Goal: Task Accomplishment & Management: Manage account settings

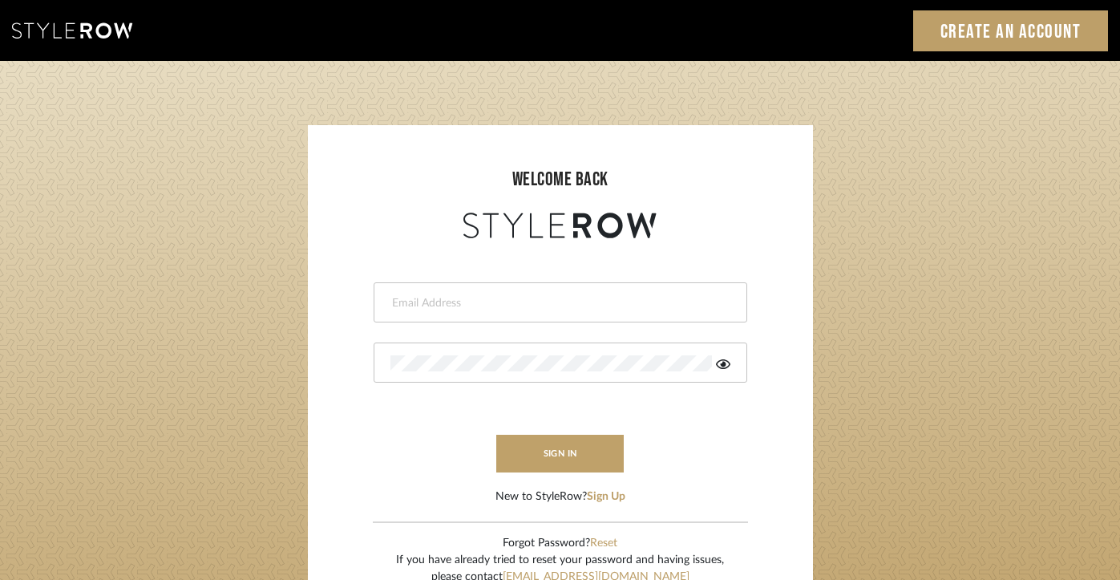
click at [588, 310] on div at bounding box center [561, 302] width 374 height 40
type input "i"
type input "[EMAIL_ADDRESS][DOMAIN_NAME]"
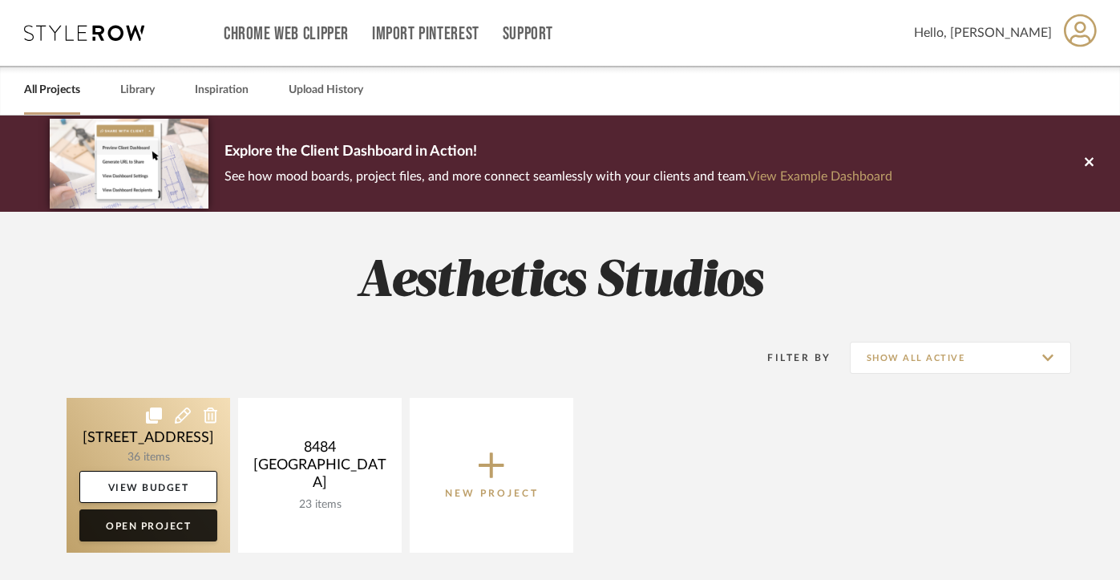
click at [192, 531] on link "Open Project" at bounding box center [148, 525] width 138 height 32
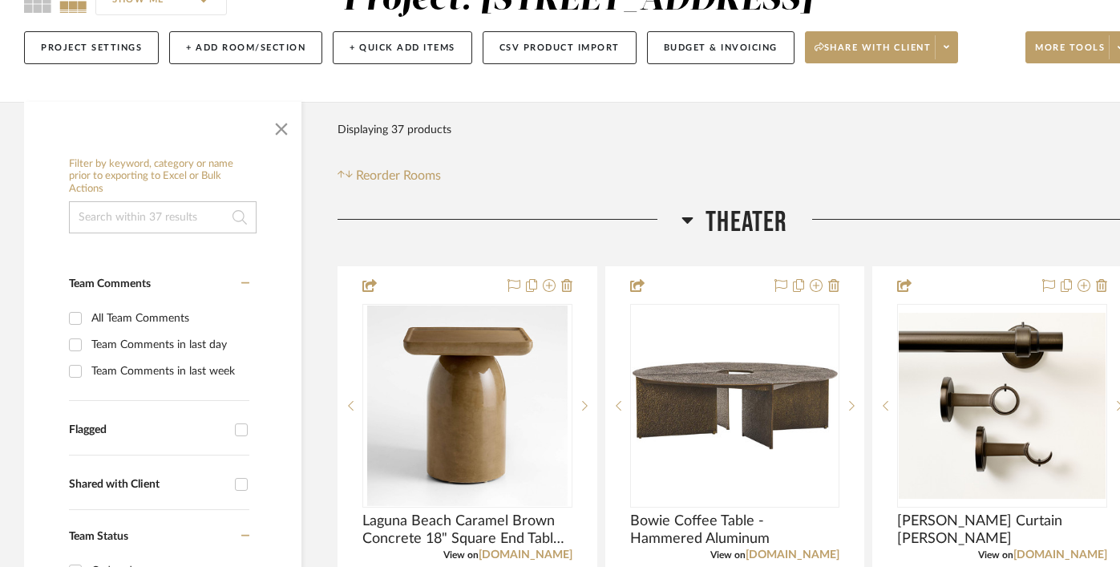
scroll to position [176, 0]
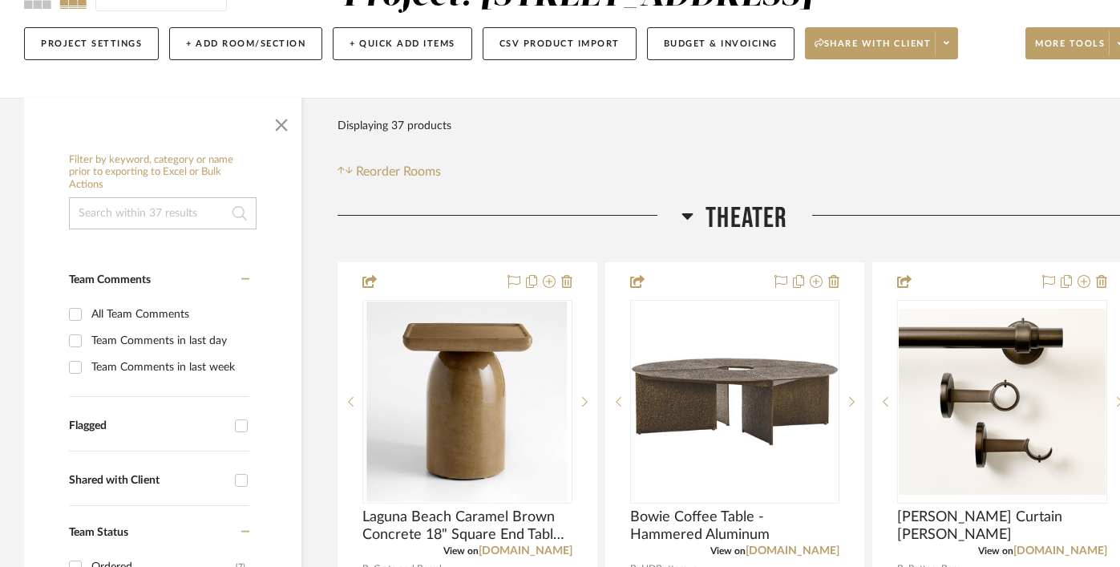
click at [174, 315] on div "All Team Comments" at bounding box center [168, 314] width 154 height 26
click at [88, 315] on input "All Team Comments" at bounding box center [76, 314] width 26 height 26
checkbox input "true"
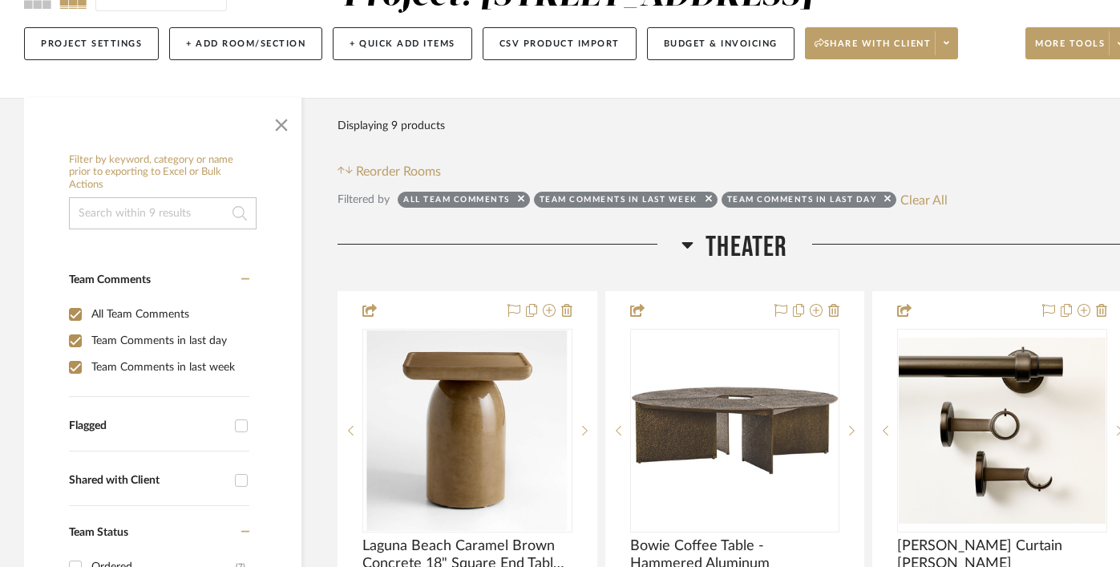
click at [174, 315] on div "All Team Comments" at bounding box center [168, 314] width 154 height 26
click at [88, 315] on input "All Team Comments" at bounding box center [76, 314] width 26 height 26
checkbox input "false"
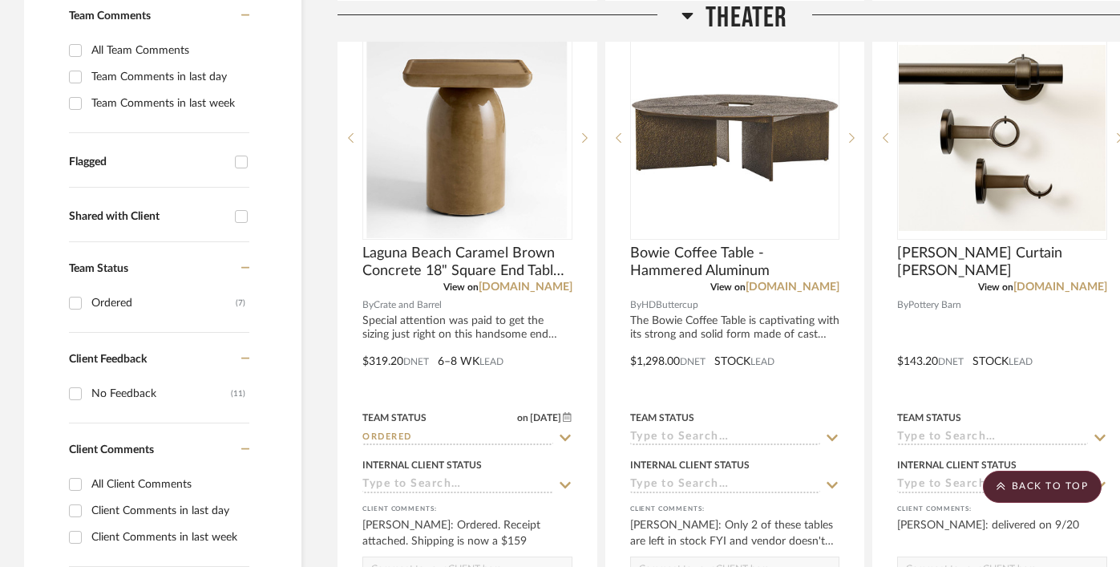
scroll to position [440, 0]
click at [147, 293] on div "Ordered" at bounding box center [163, 302] width 144 height 26
click at [88, 293] on input "Ordered (7)" at bounding box center [76, 302] width 26 height 26
checkbox input "true"
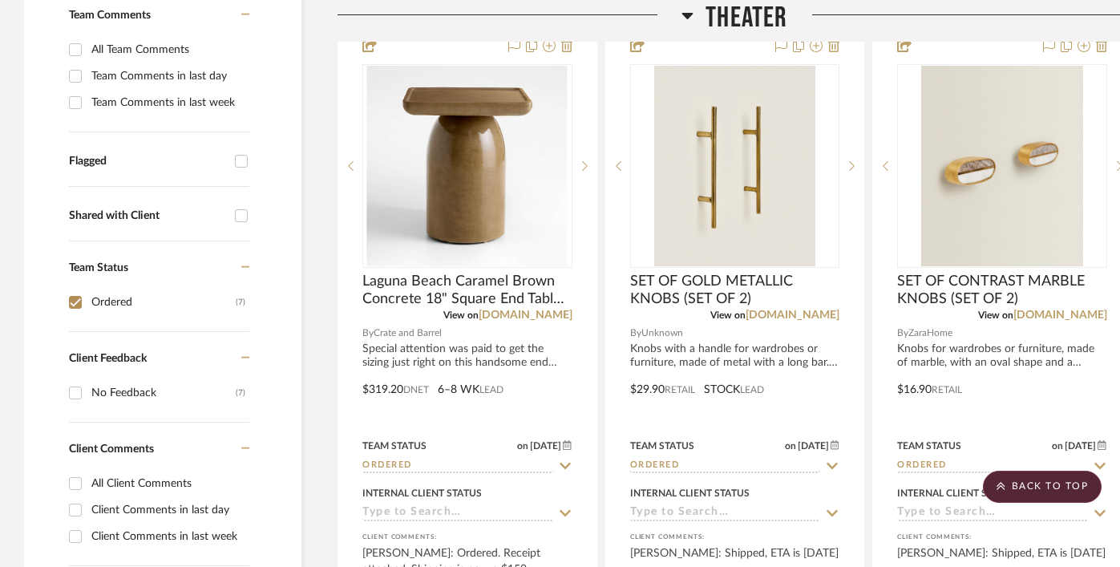
scroll to position [335, 0]
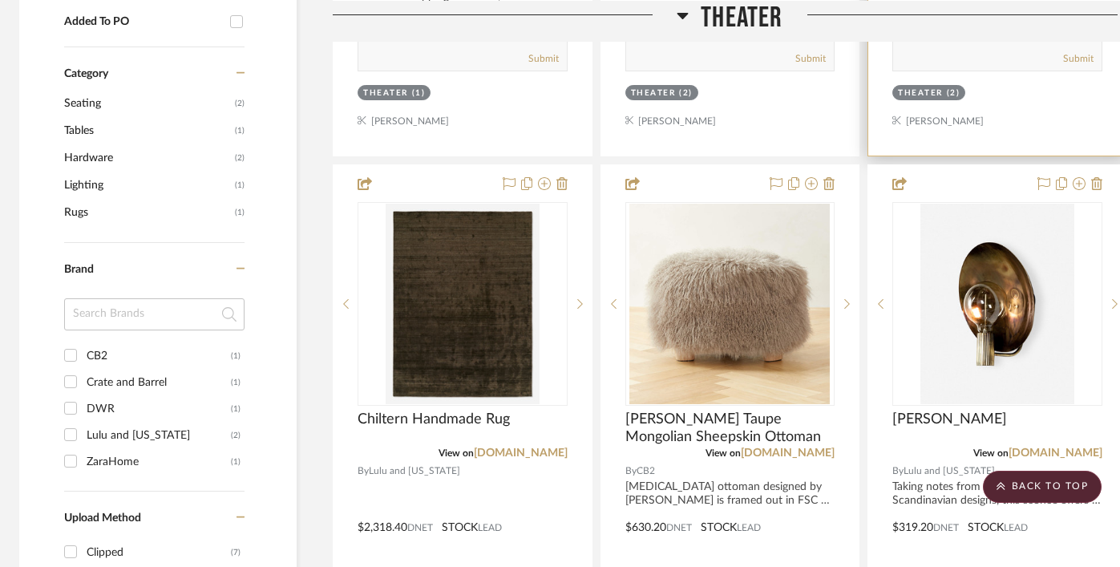
scroll to position [1239, 5]
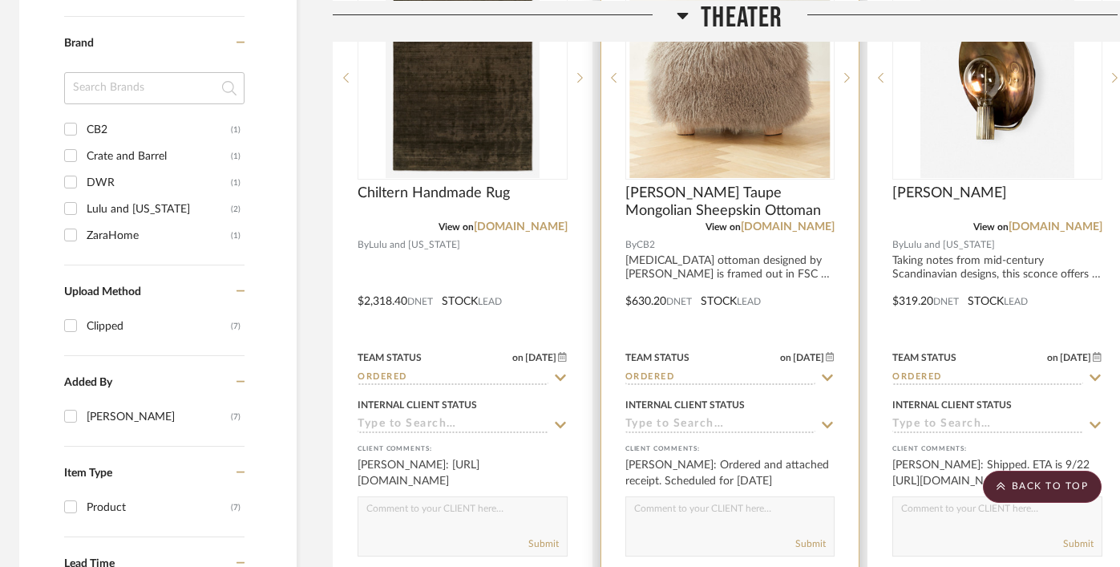
click at [0, 0] on img at bounding box center [0, 0] width 0 height 0
click at [773, 102] on img "0" at bounding box center [729, 78] width 200 height 200
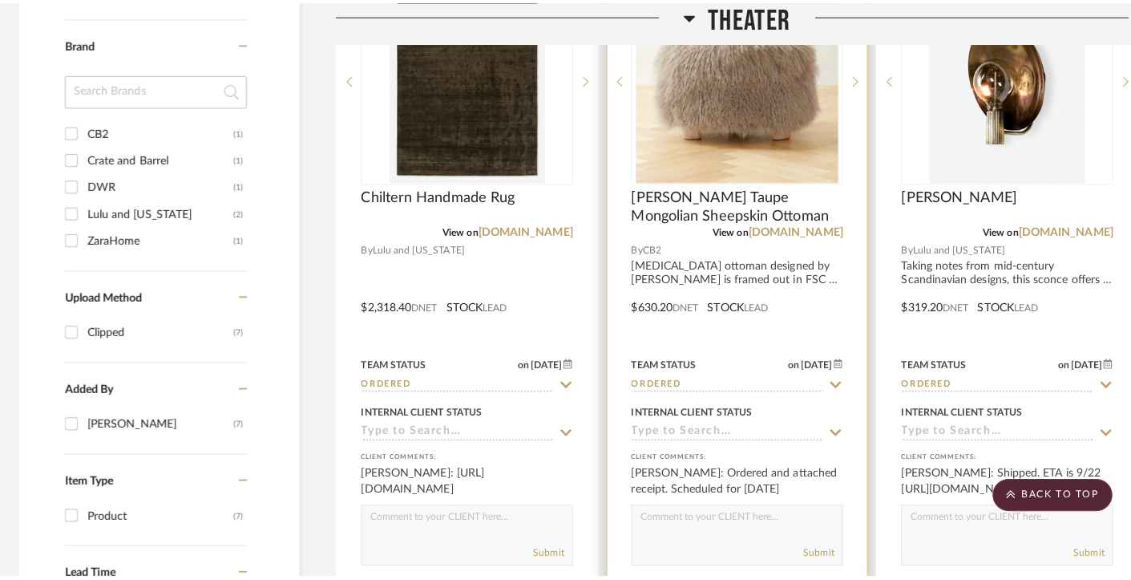
scroll to position [0, 0]
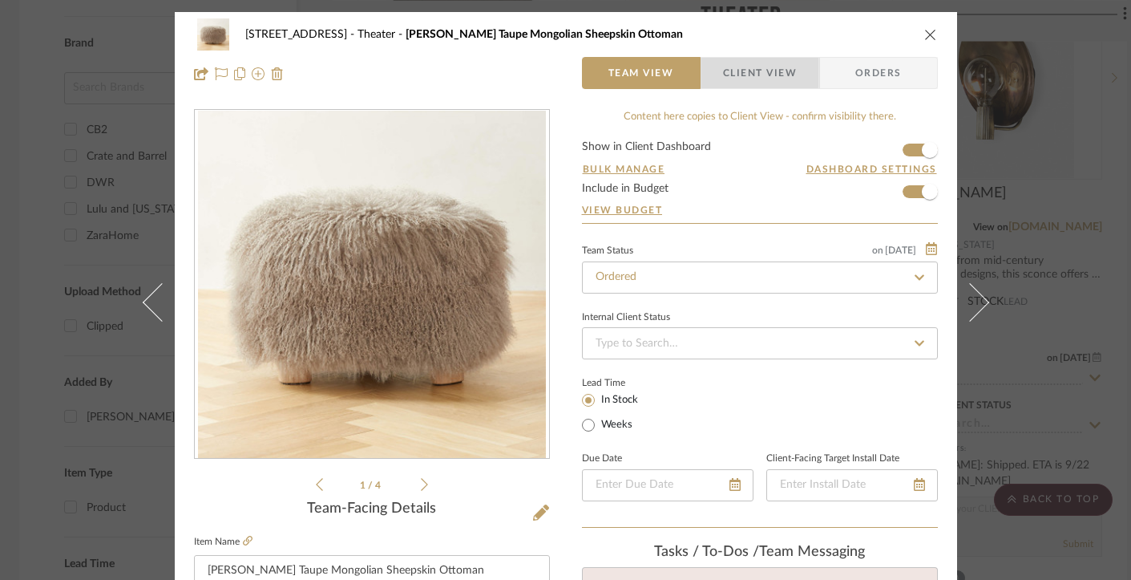
click at [725, 71] on span "Client View" at bounding box center [760, 73] width 74 height 32
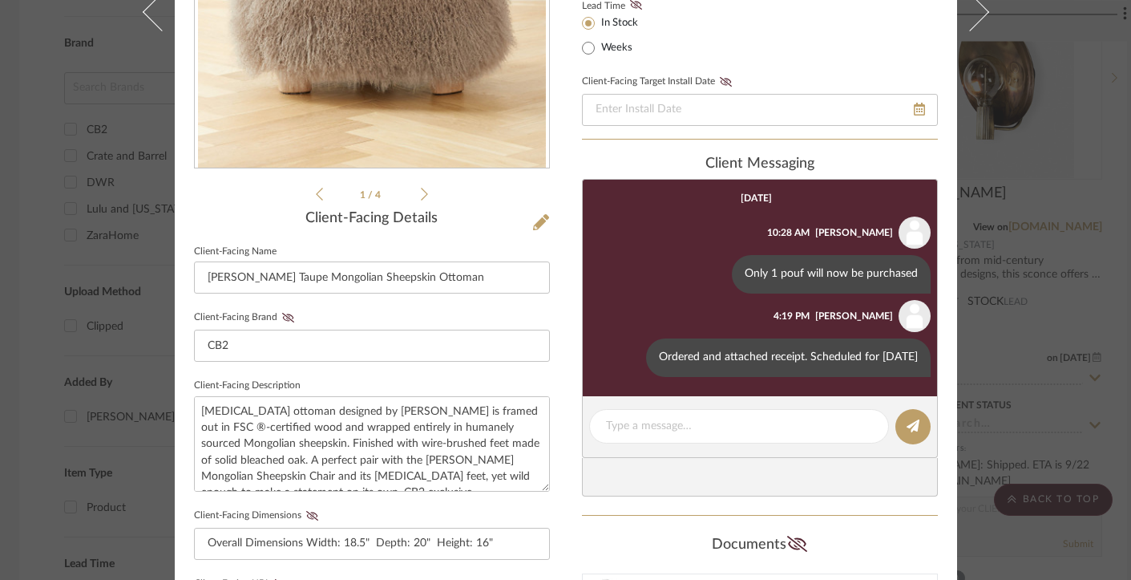
scroll to position [354, 0]
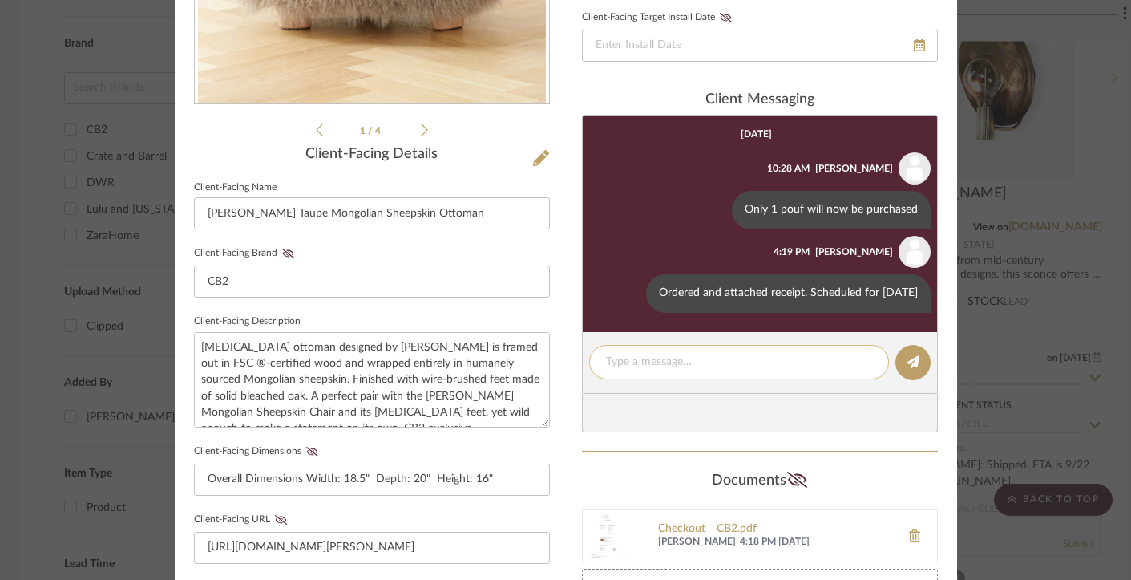
click at [681, 370] on textarea at bounding box center [739, 361] width 266 height 17
type textarea "Will arrive between 12-2 on 9/25."
click at [909, 368] on icon at bounding box center [913, 361] width 13 height 13
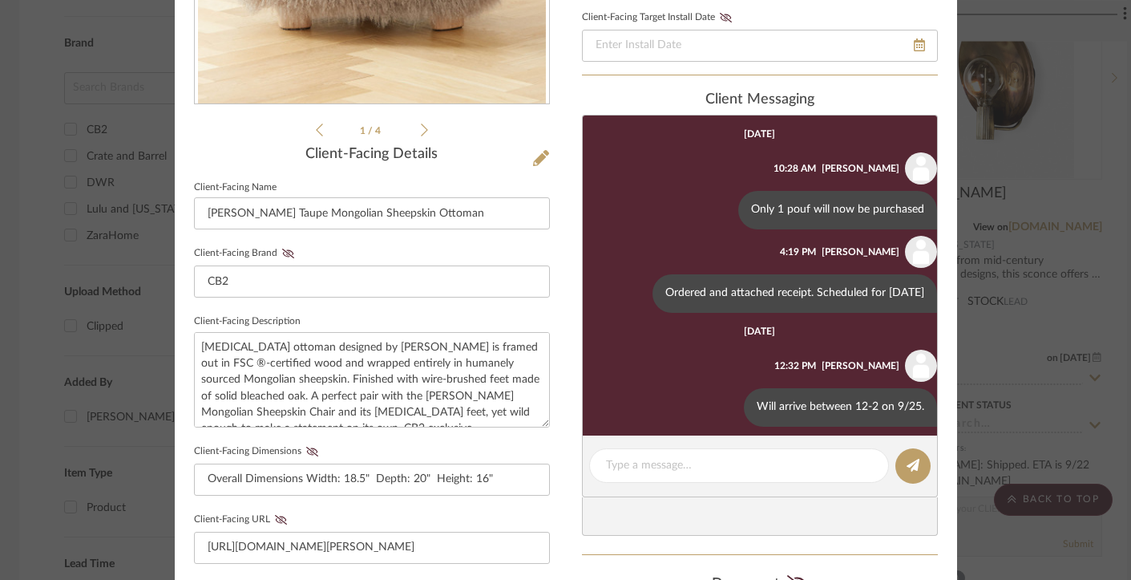
scroll to position [22, 0]
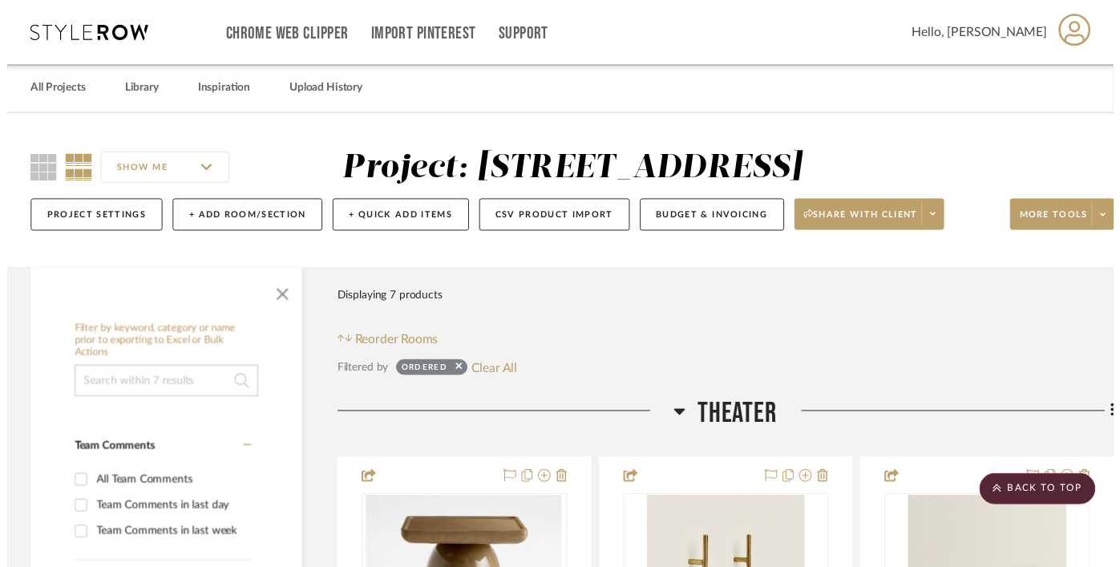
scroll to position [1239, 5]
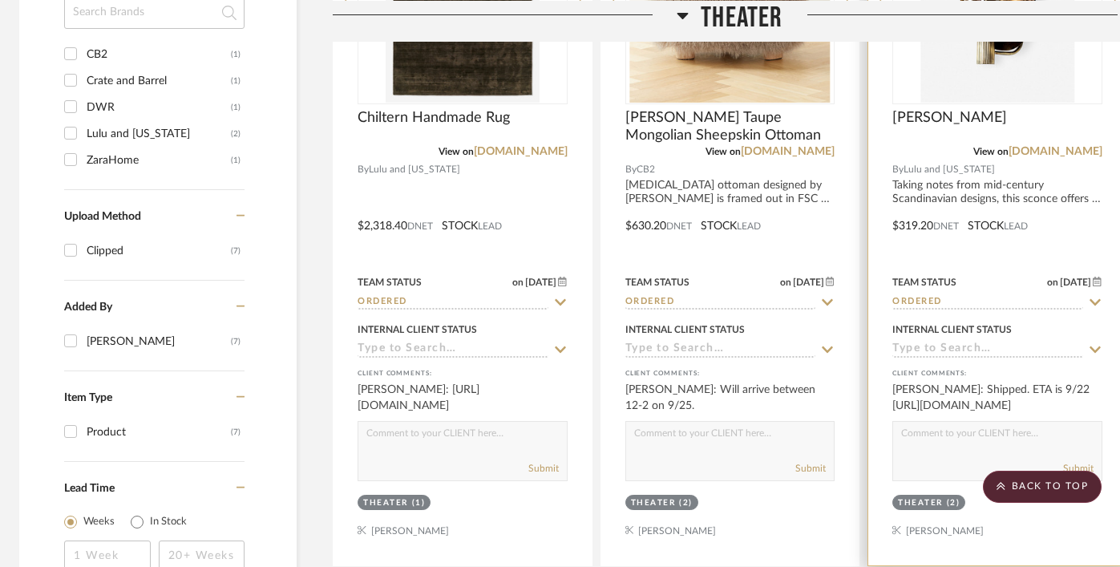
click at [0, 0] on img at bounding box center [0, 0] width 0 height 0
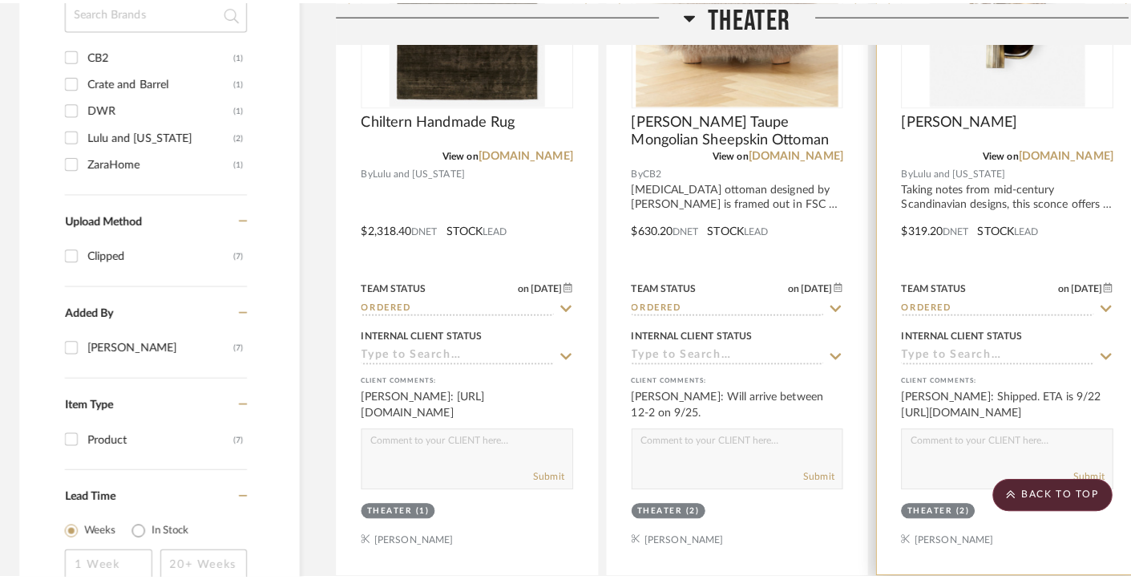
scroll to position [0, 0]
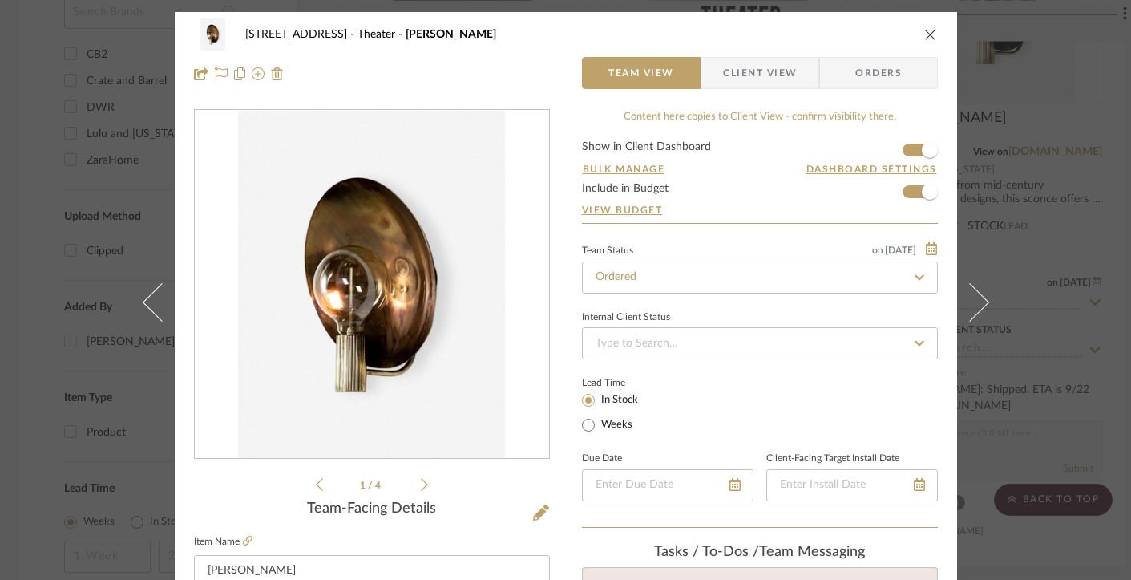
click at [763, 75] on span "Client View" at bounding box center [760, 73] width 74 height 32
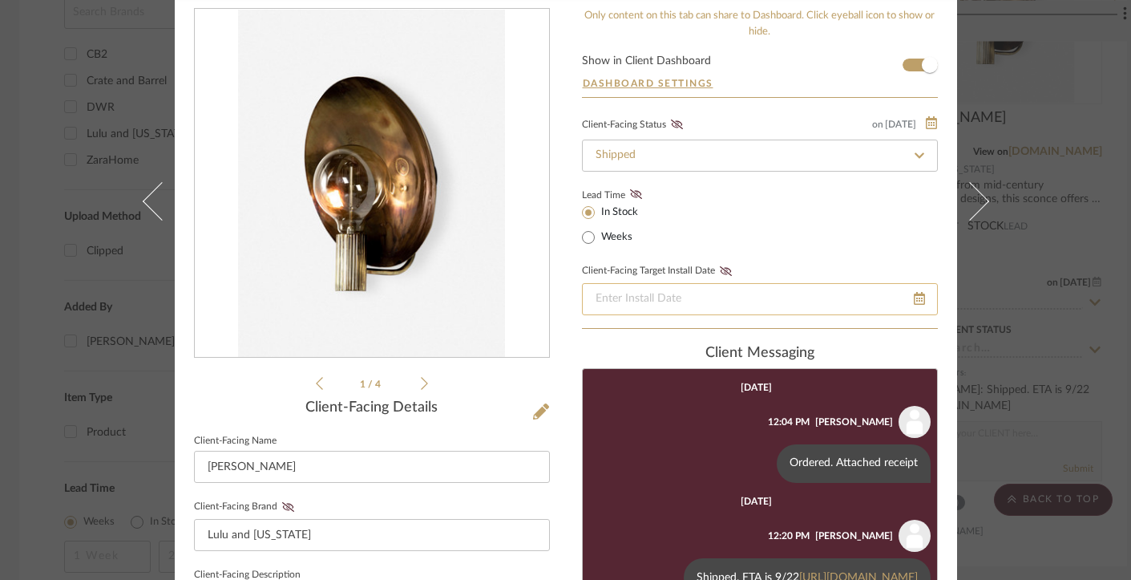
scroll to position [321, 0]
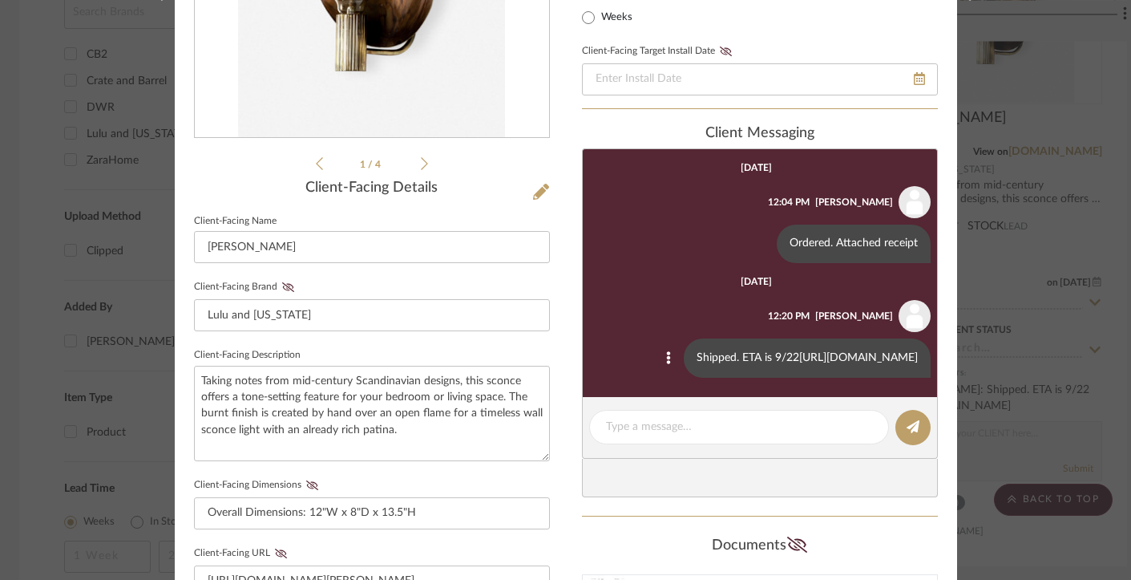
click at [799, 363] on link "https://www.fedex.com/fedextrack/?trknbr=464515364383&trkqual=12029~46451536438…" at bounding box center [858, 357] width 119 height 11
click at [724, 435] on textarea at bounding box center [739, 426] width 266 height 17
type textarea "Delivered"
click at [912, 433] on icon at bounding box center [913, 426] width 13 height 13
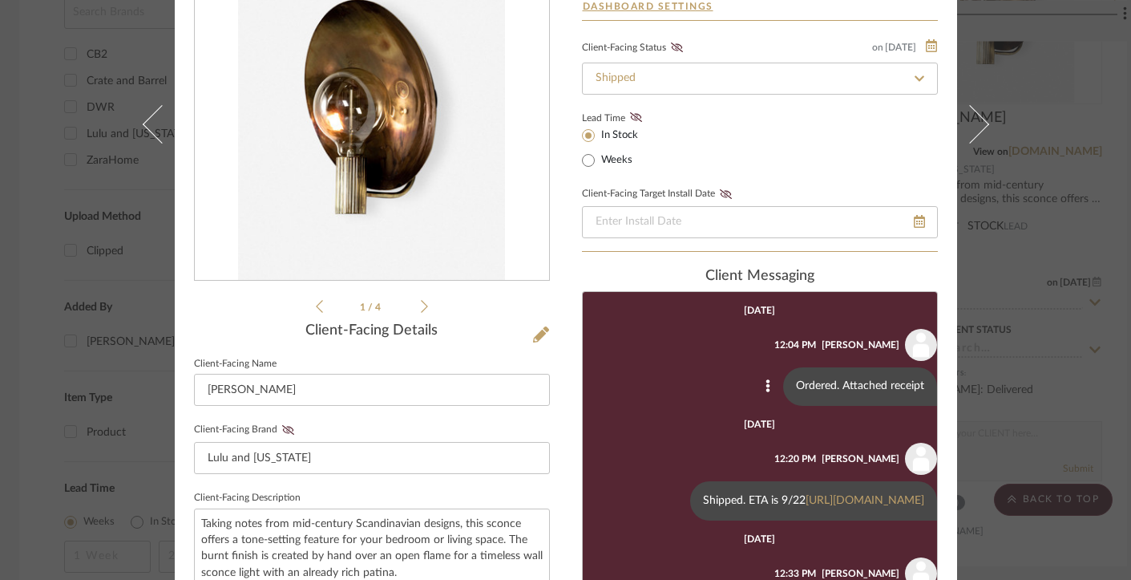
scroll to position [91, 0]
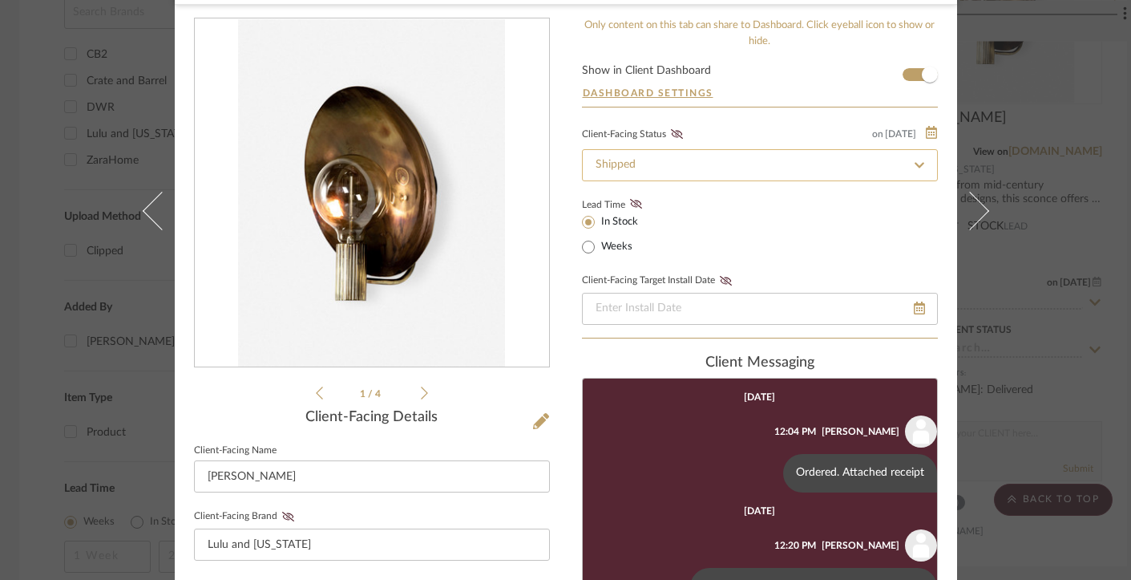
click at [725, 176] on input "Shipped" at bounding box center [760, 165] width 356 height 32
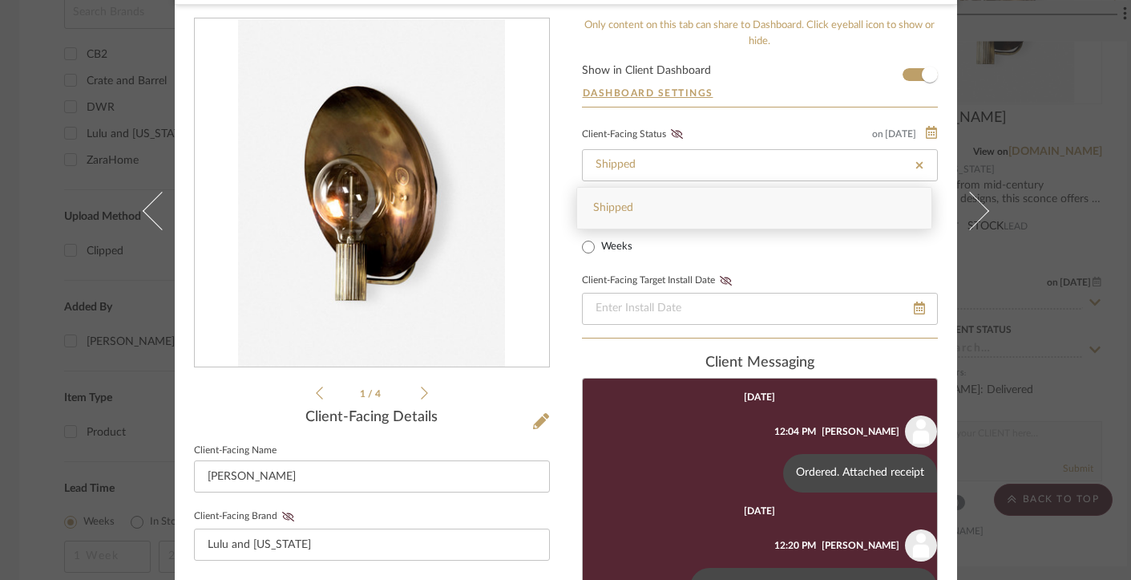
click at [915, 160] on icon at bounding box center [919, 165] width 14 height 11
type input "9/23/2025"
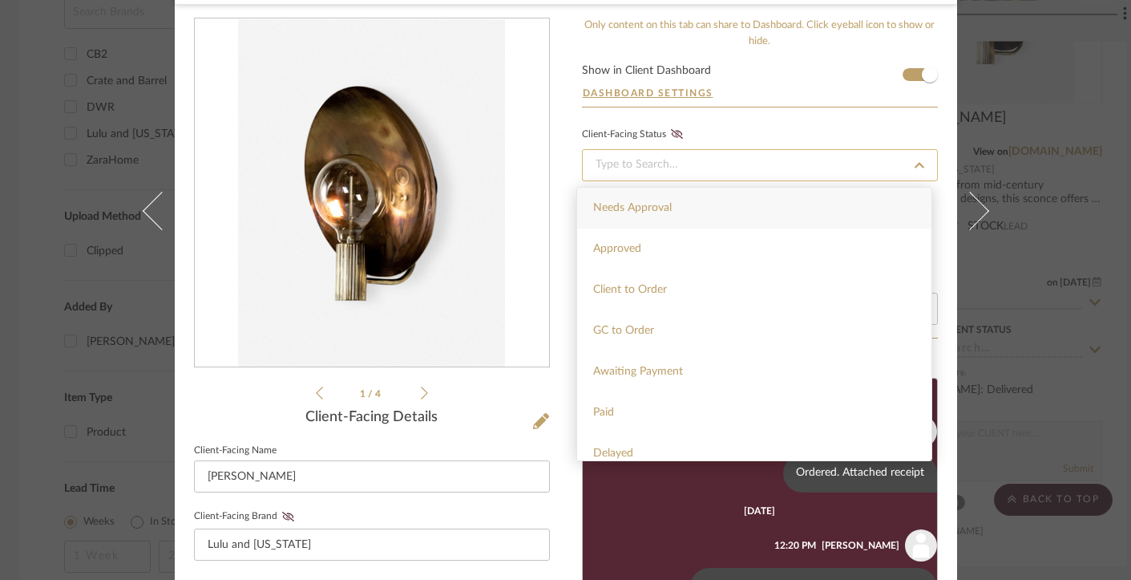
click at [853, 160] on input at bounding box center [760, 165] width 356 height 32
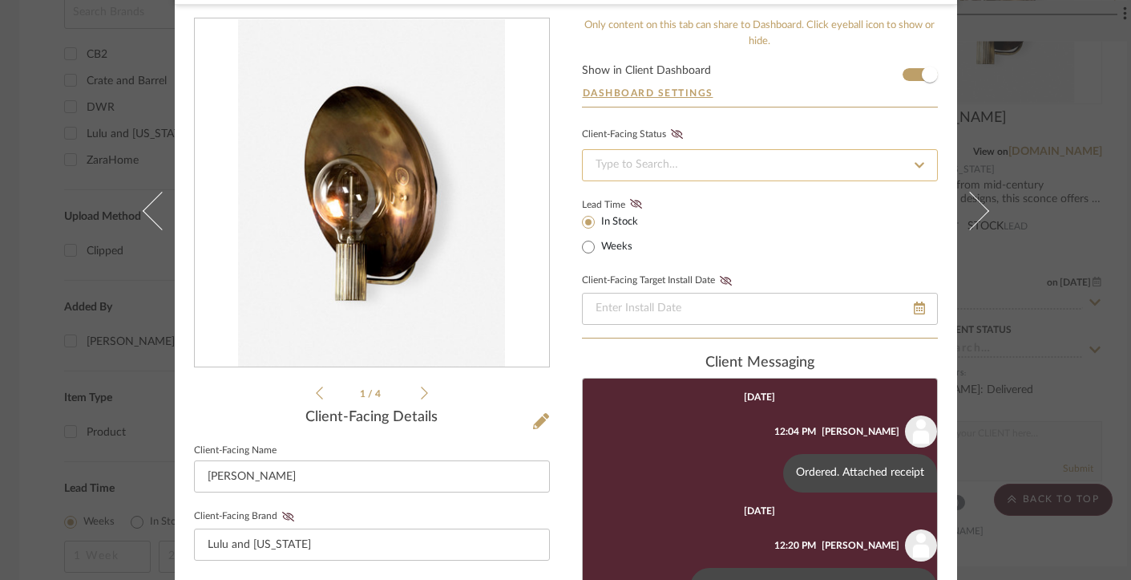
click at [851, 164] on input at bounding box center [760, 165] width 356 height 32
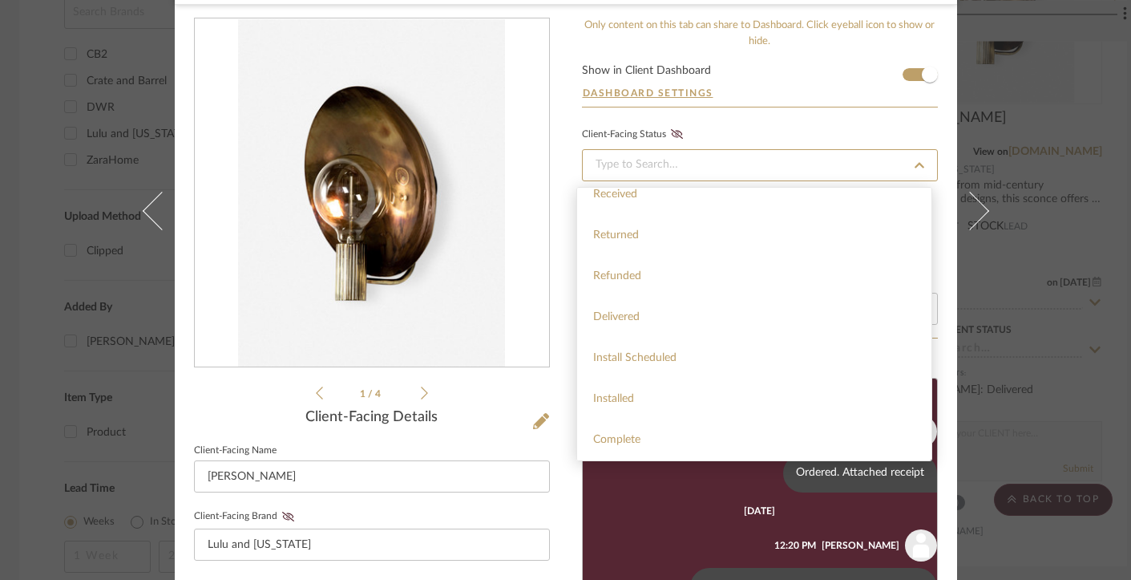
scroll to position [382, 0]
click at [760, 321] on div "Delivered" at bounding box center [754, 317] width 354 height 41
type input "9/23/2025"
type input "Delivered"
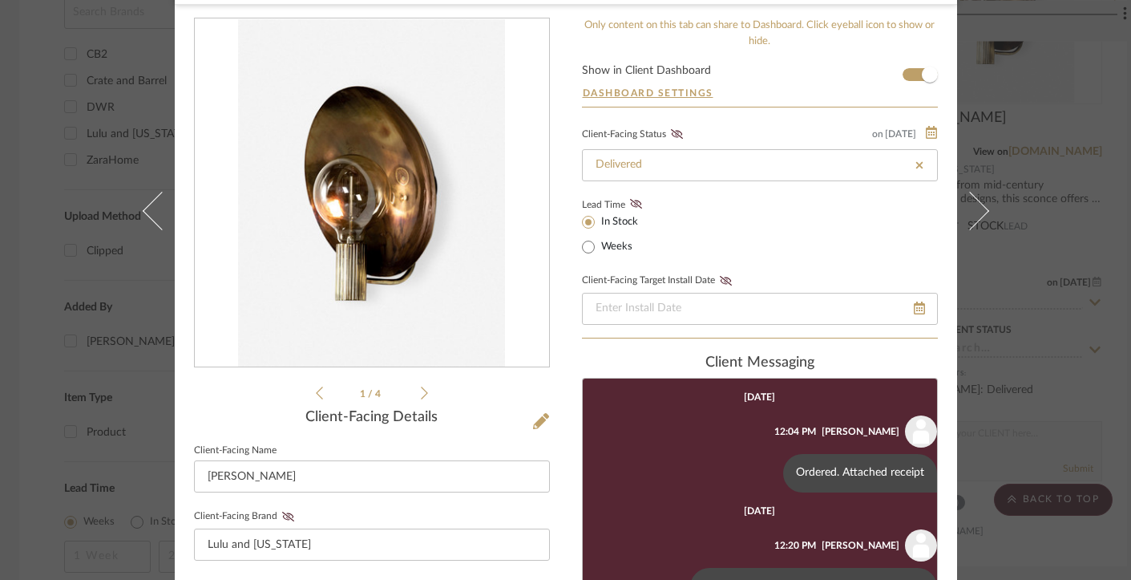
click at [1026, 228] on div "20719 W Bluebird Ct. Theater Edgar Sconce Team View Client View Orders 1 / 4 Cl…" at bounding box center [565, 290] width 1131 height 580
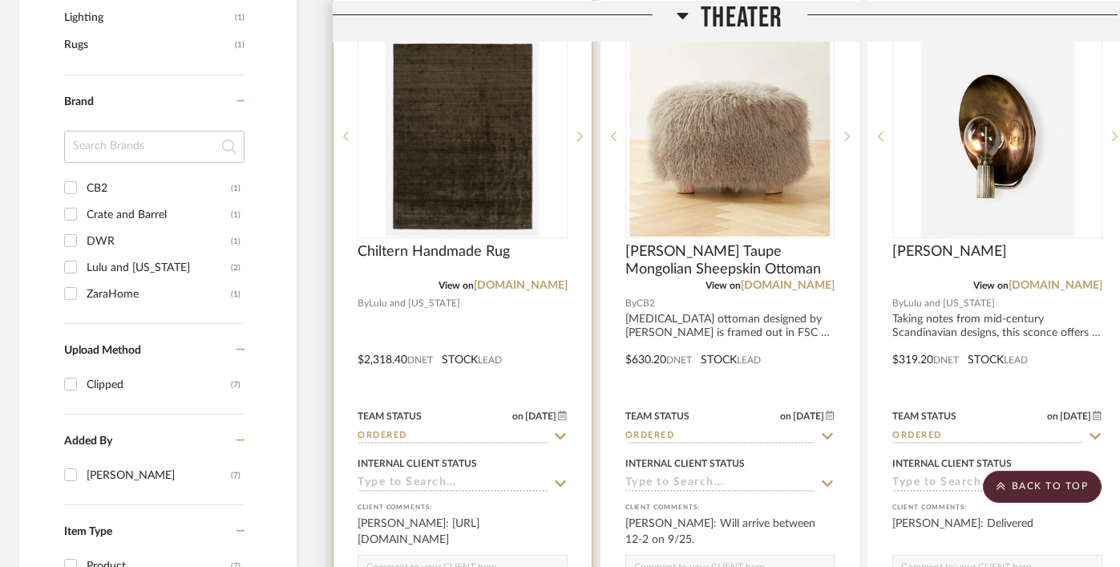
scroll to position [1127, 5]
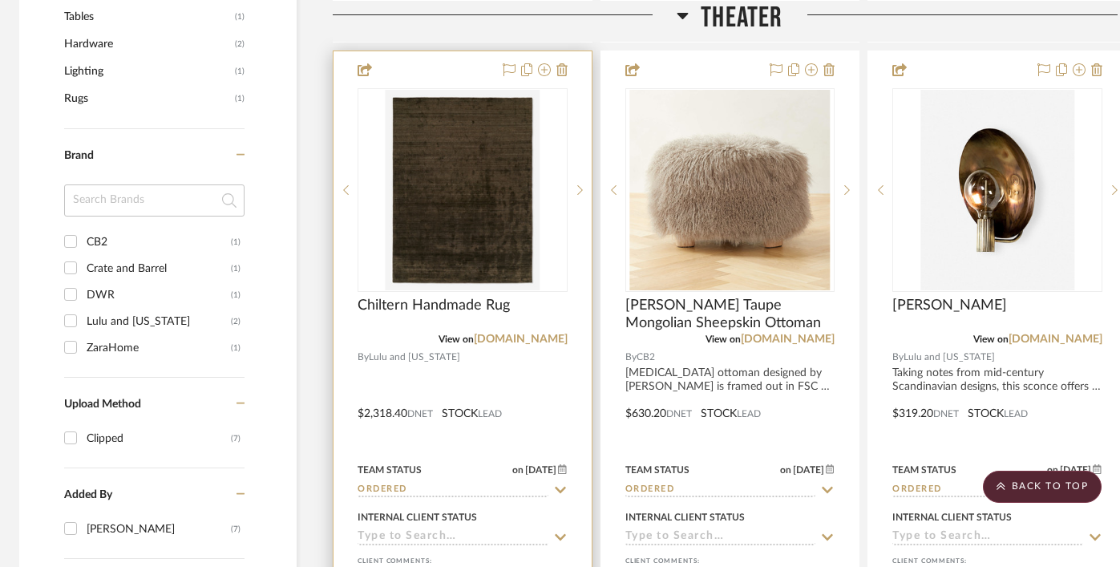
click at [0, 0] on img at bounding box center [0, 0] width 0 height 0
click at [451, 255] on img "0" at bounding box center [463, 190] width 154 height 200
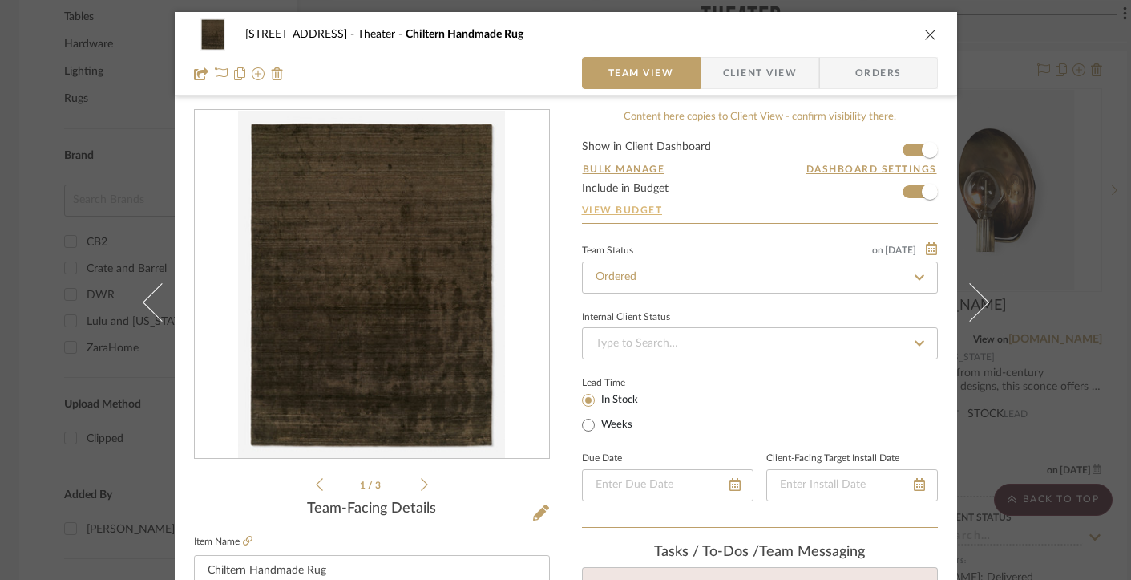
scroll to position [474, 0]
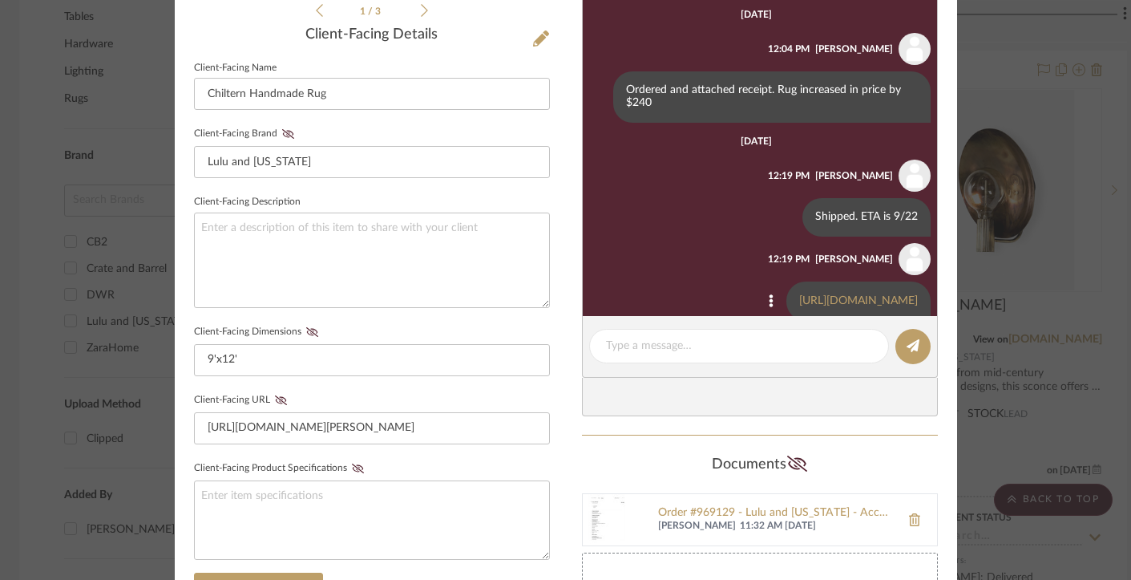
scroll to position [50, 0]
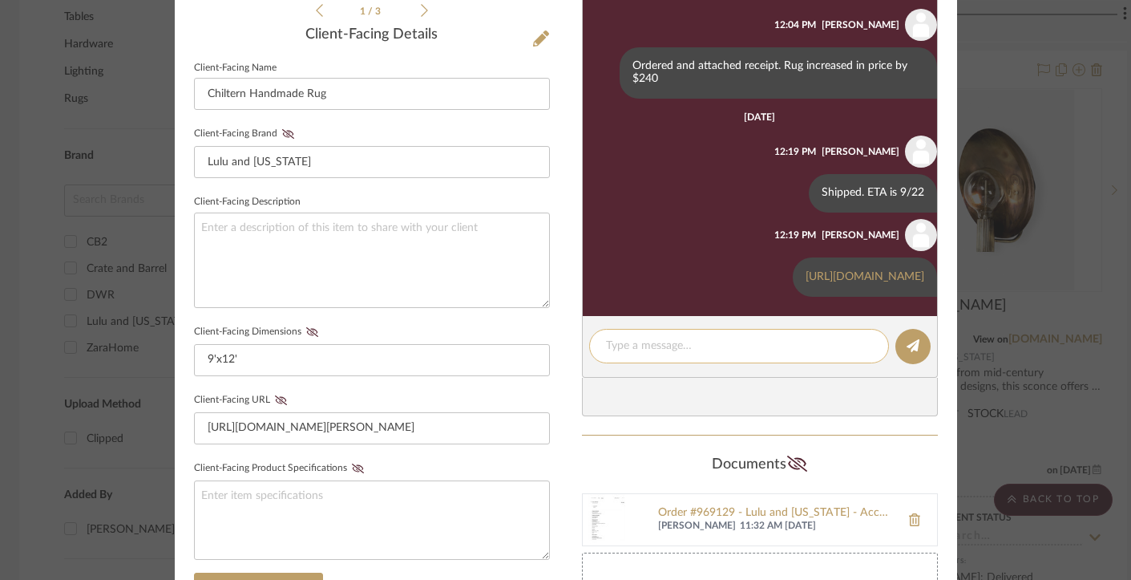
click at [716, 344] on textarea at bounding box center [739, 345] width 266 height 17
type textarea "E"
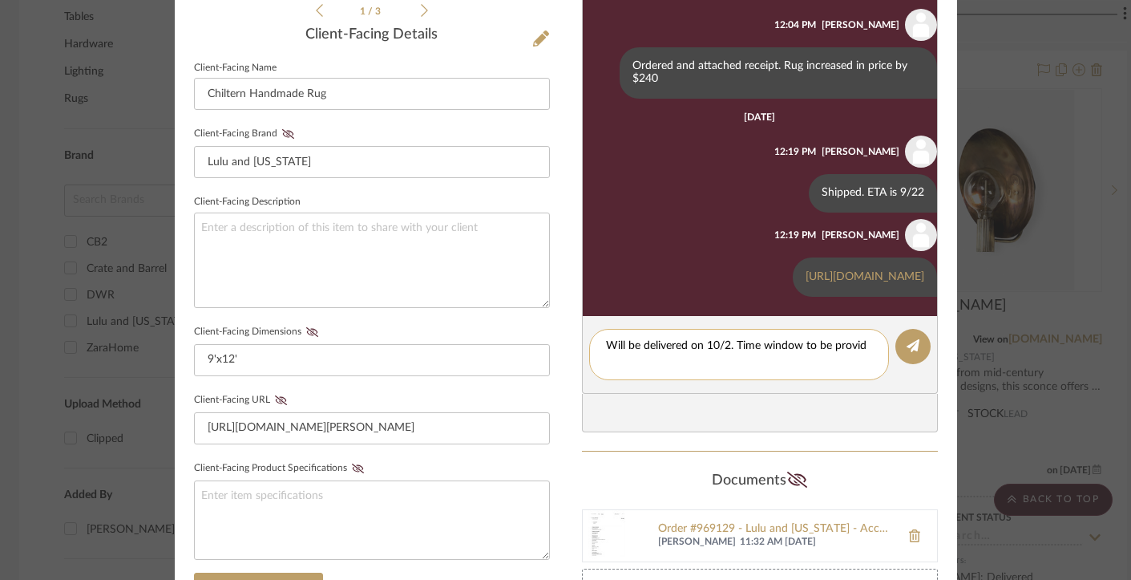
scroll to position [0, 0]
type textarea "Will be delivered on 10/2. Time window to be provided a couple days prior"
drag, startPoint x: 768, startPoint y: 362, endPoint x: 911, endPoint y: 355, distance: 142.9
click at [911, 355] on button at bounding box center [912, 346] width 35 height 35
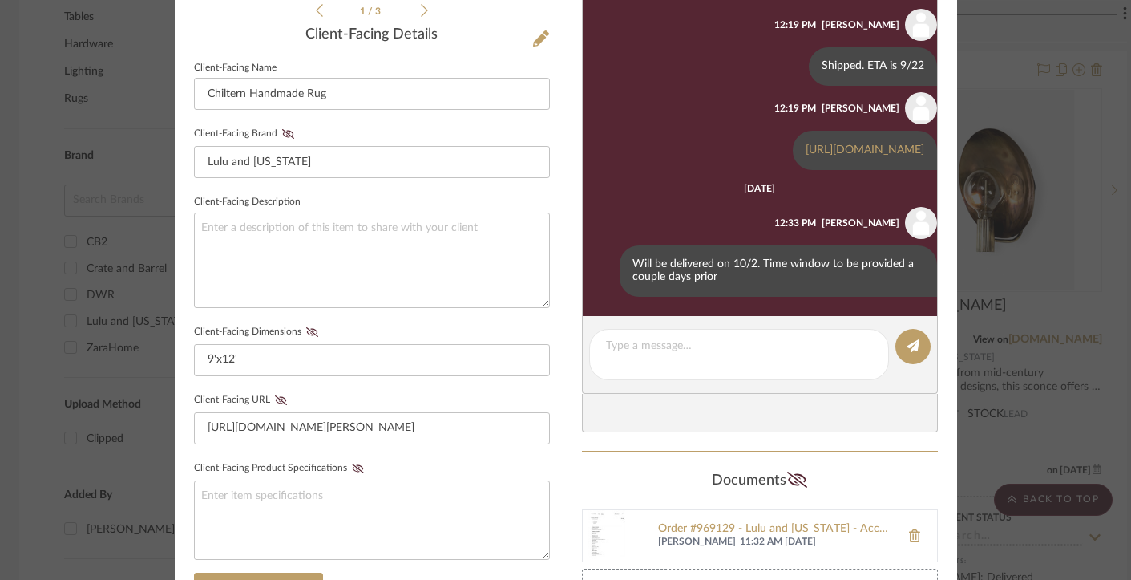
scroll to position [176, 0]
